Goal: Information Seeking & Learning: Check status

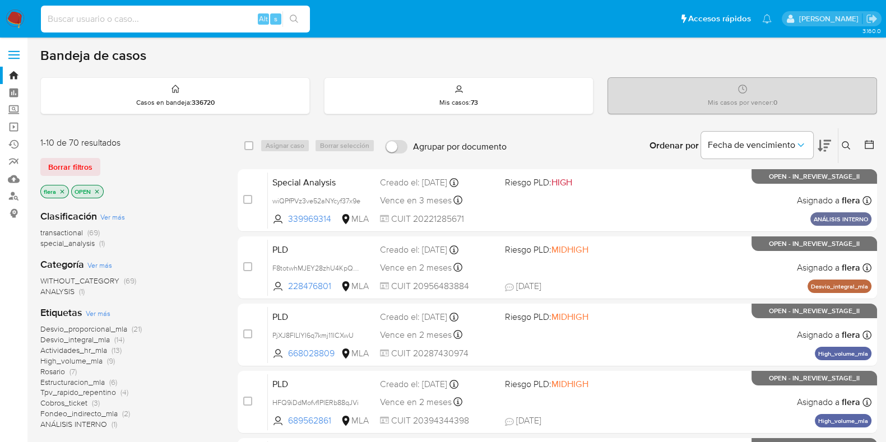
click at [146, 20] on input at bounding box center [175, 19] width 269 height 15
paste input "675592019"
type input "675592019"
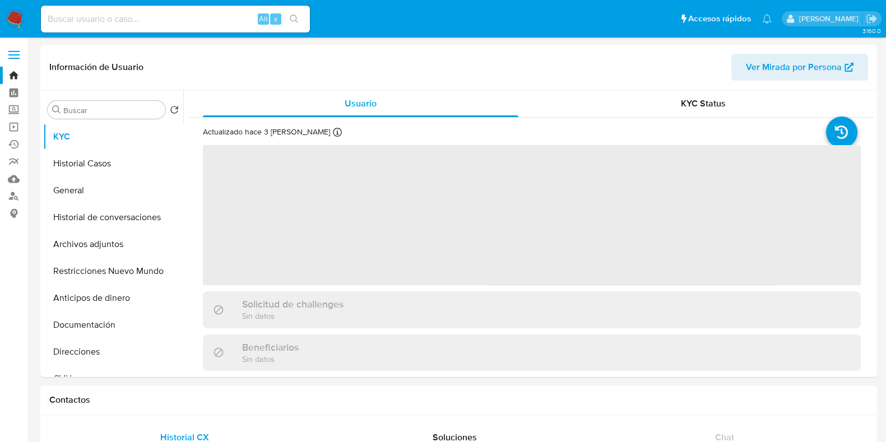
select select "10"
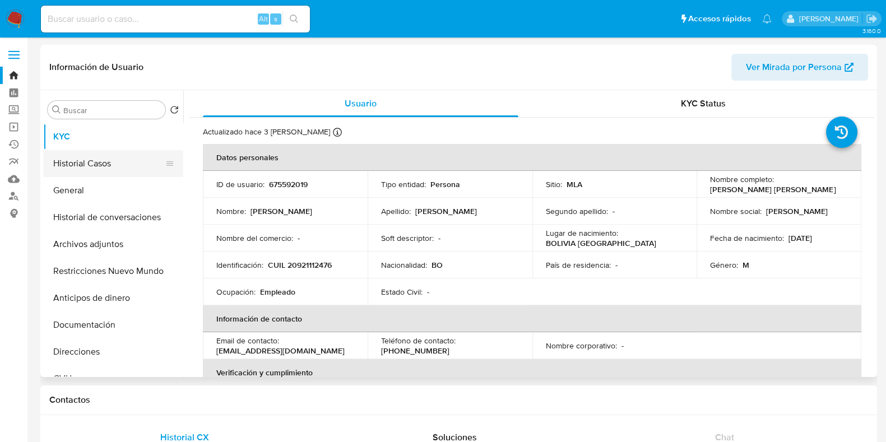
click at [105, 169] on button "Historial Casos" at bounding box center [108, 163] width 131 height 27
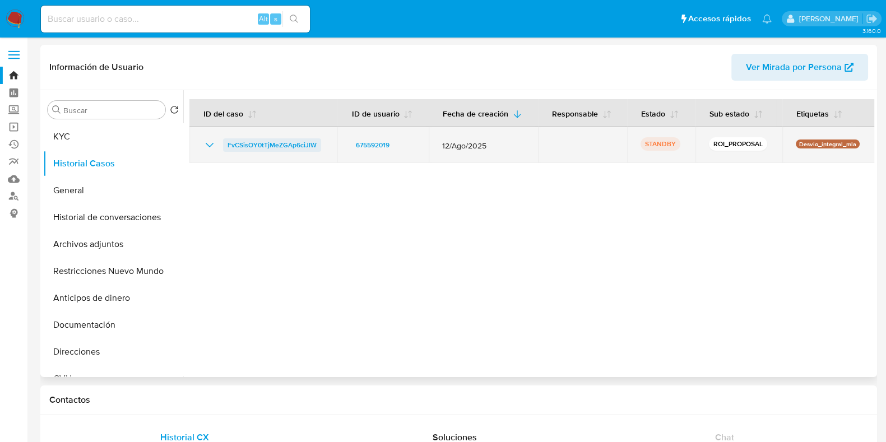
click at [248, 145] on span "FvCSisOY0tTjMeZGAp6ciJlW" at bounding box center [272, 144] width 89 height 13
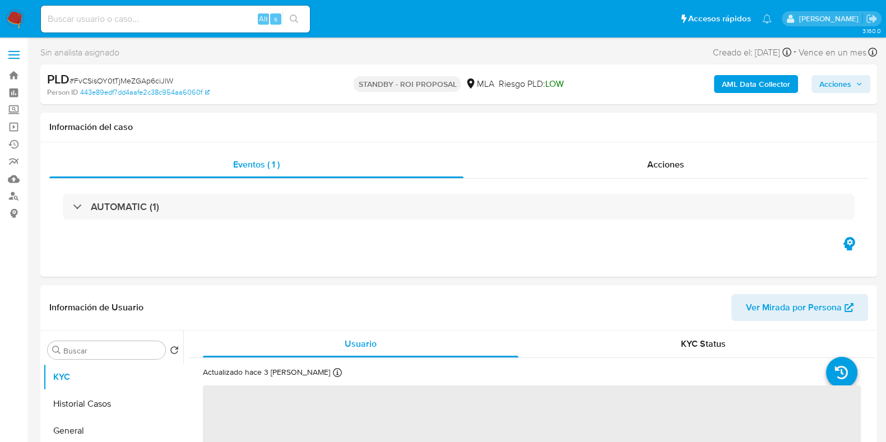
select select "10"
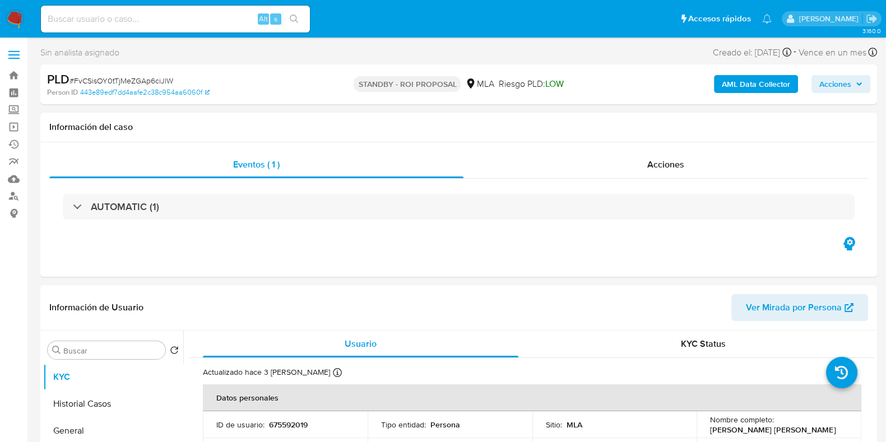
click at [161, 76] on span "# FvCSisOY0tTjMeZGAp6ciJlW" at bounding box center [122, 80] width 104 height 11
copy span "FvCSisOY0tTjMeZGAp6ciJlW"
